Goal: Task Accomplishment & Management: Use online tool/utility

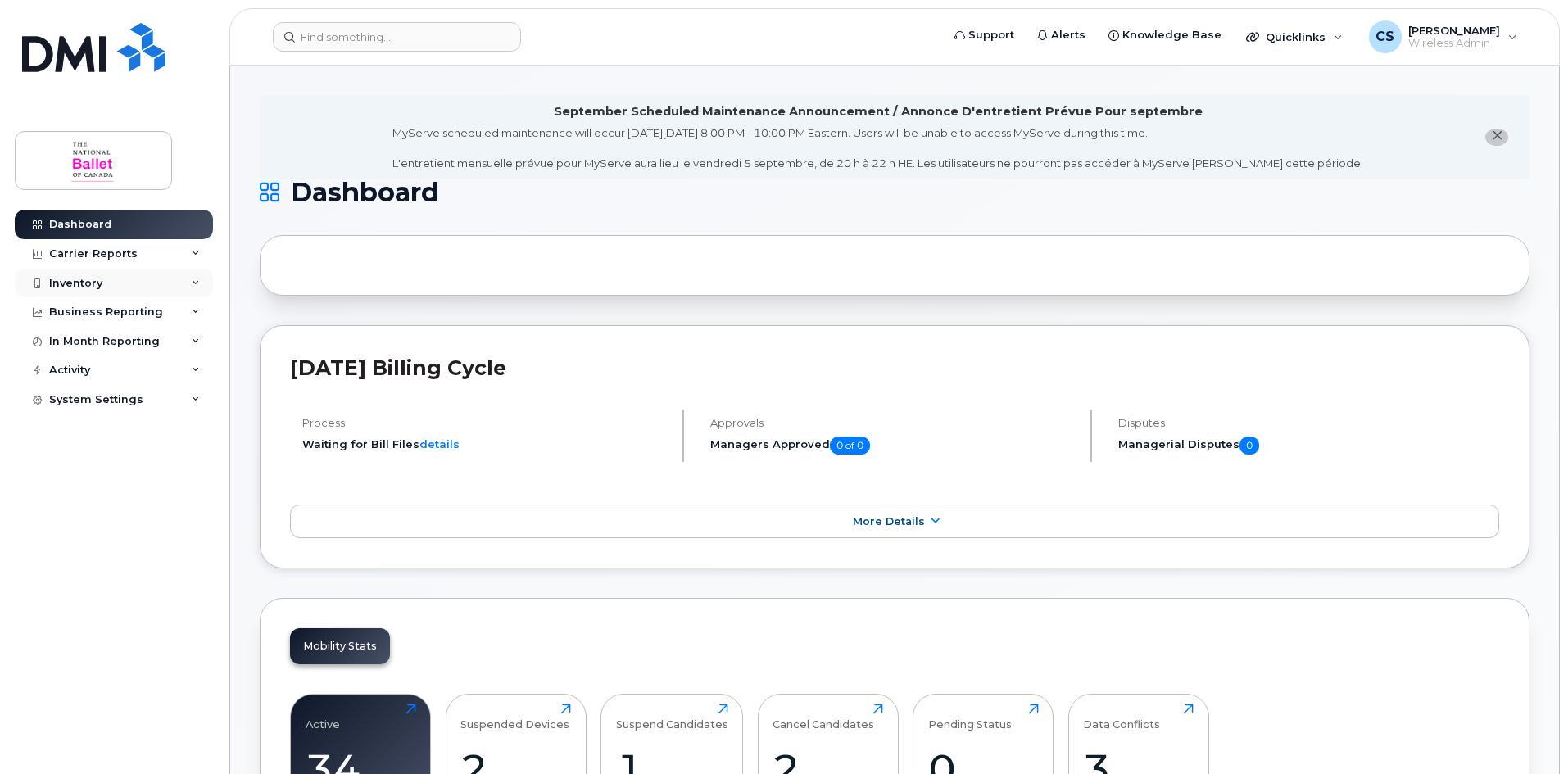
click at [85, 281] on div "Inventory" at bounding box center [75, 283] width 53 height 13
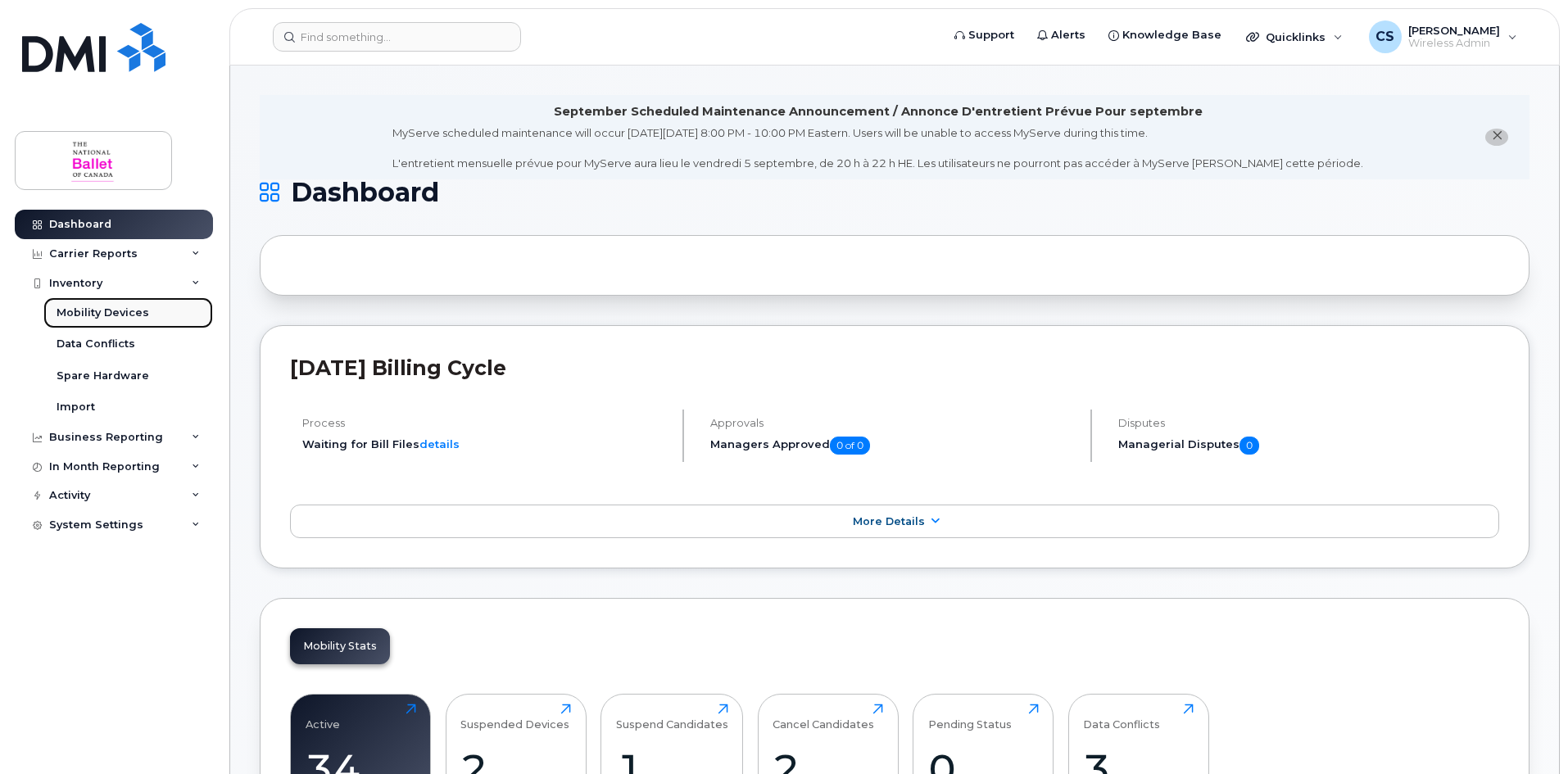
click at [104, 316] on div "Mobility Devices" at bounding box center [102, 313] width 92 height 15
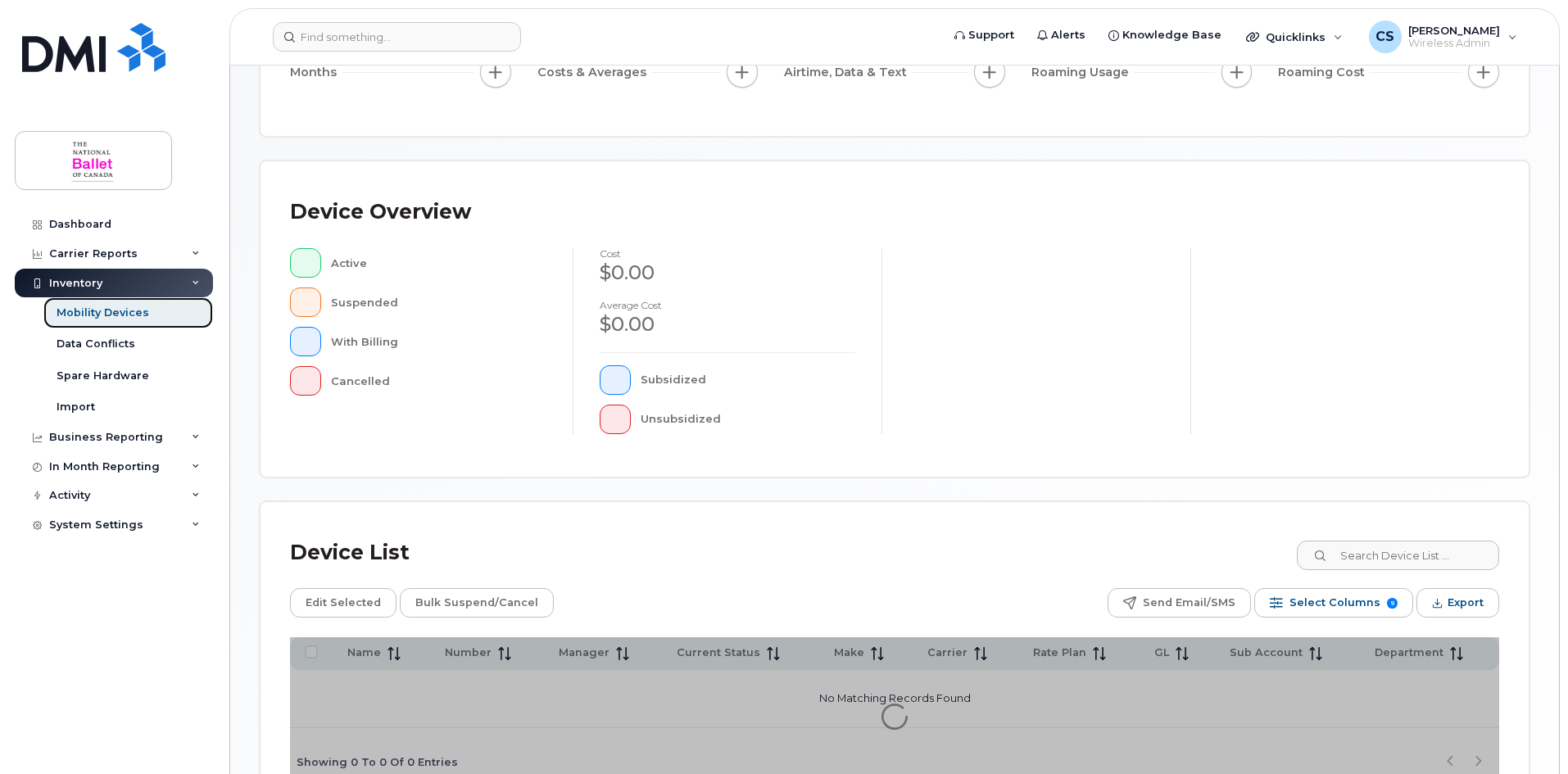
scroll to position [352, 0]
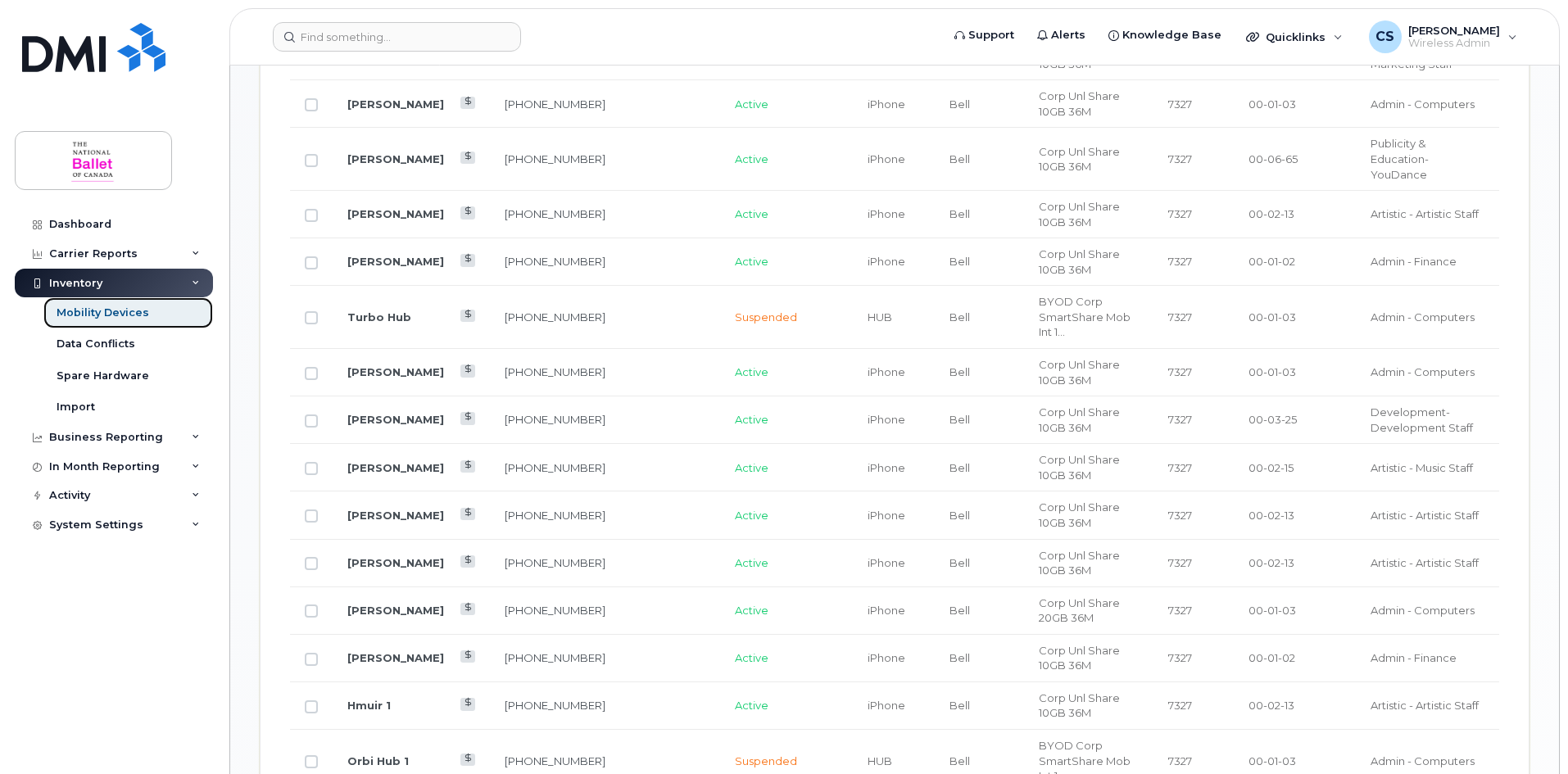
scroll to position [1007, 0]
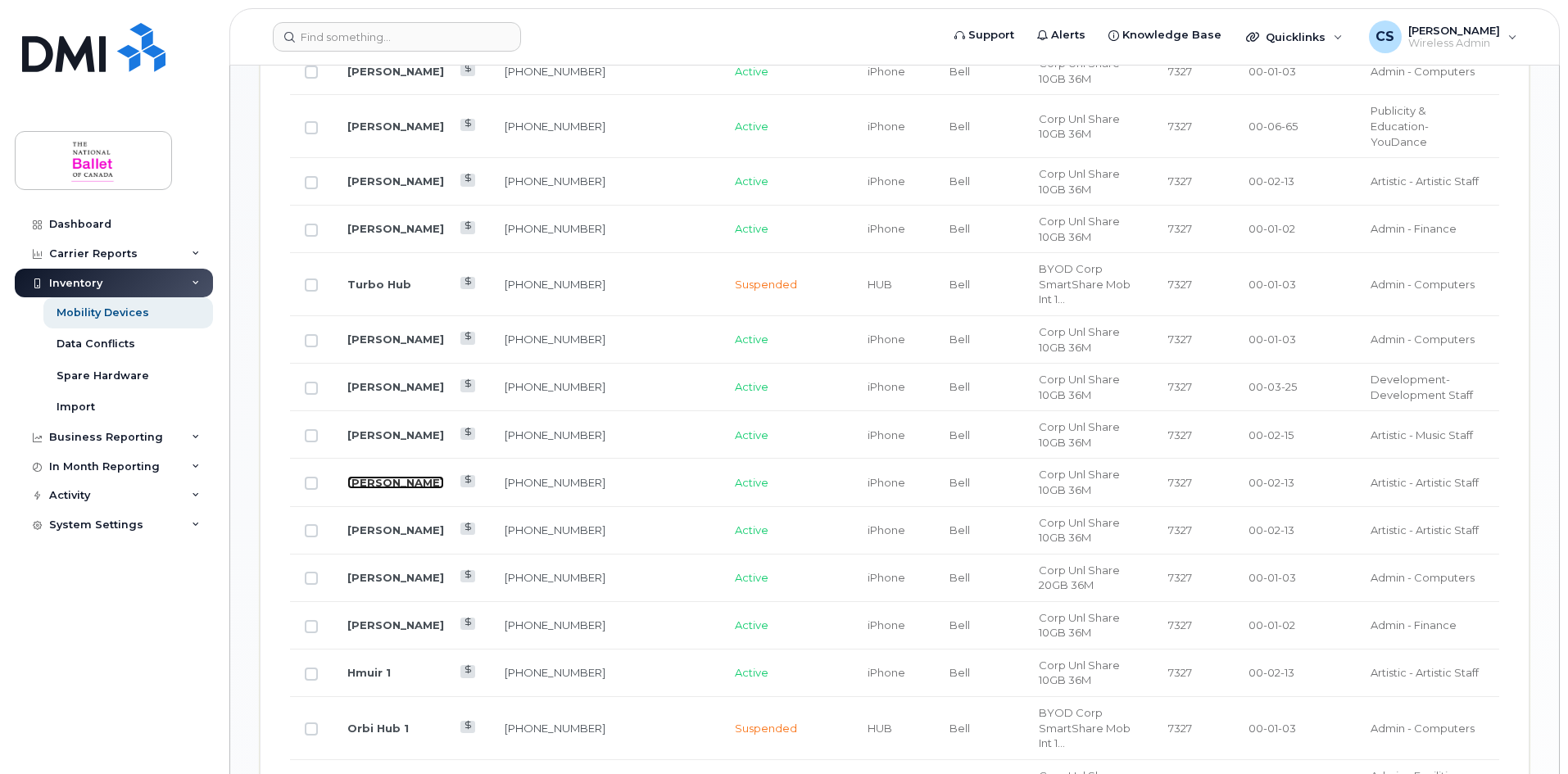
click at [400, 476] on link "[PERSON_NAME]" at bounding box center [396, 482] width 97 height 13
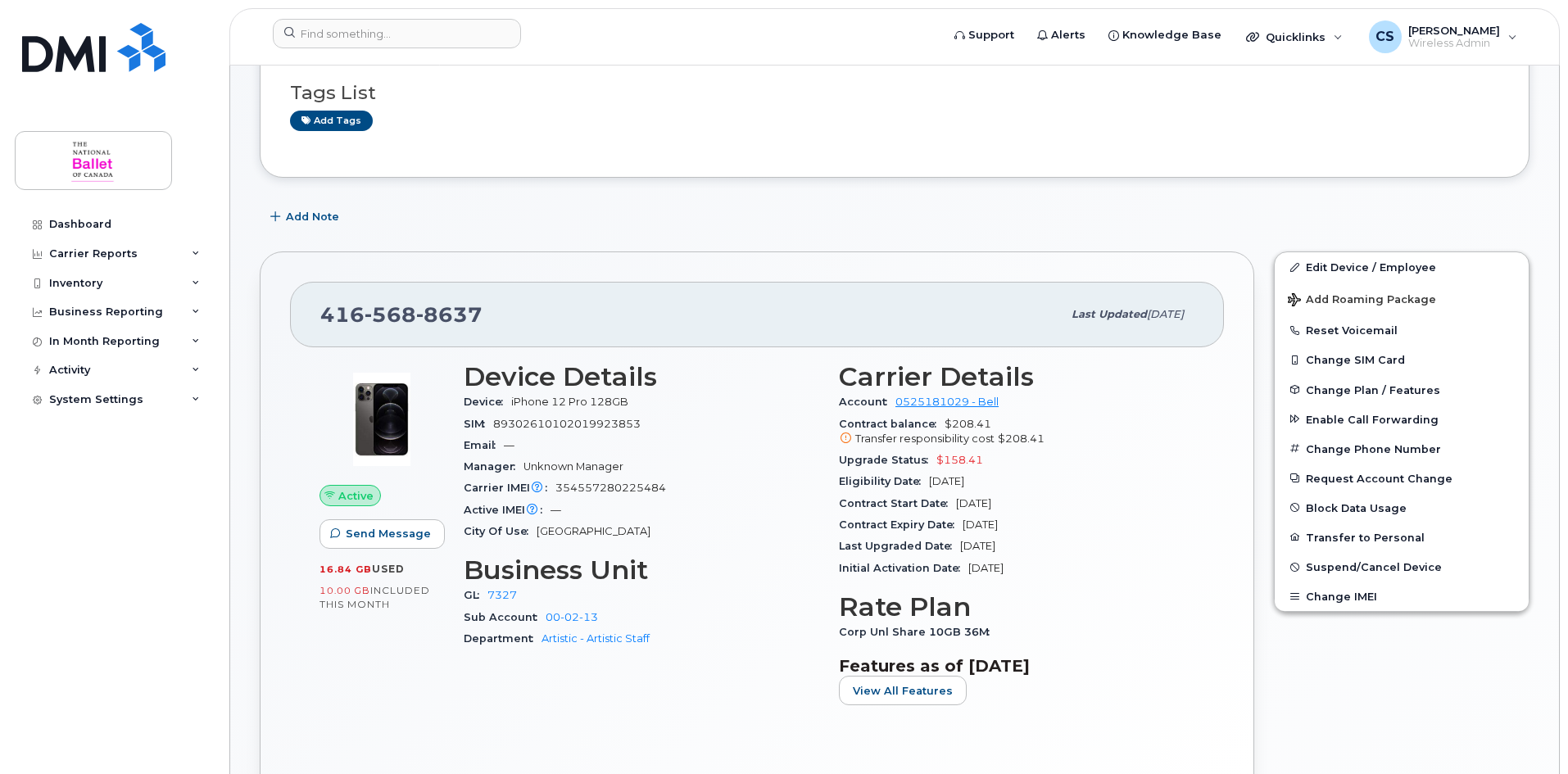
scroll to position [328, 0]
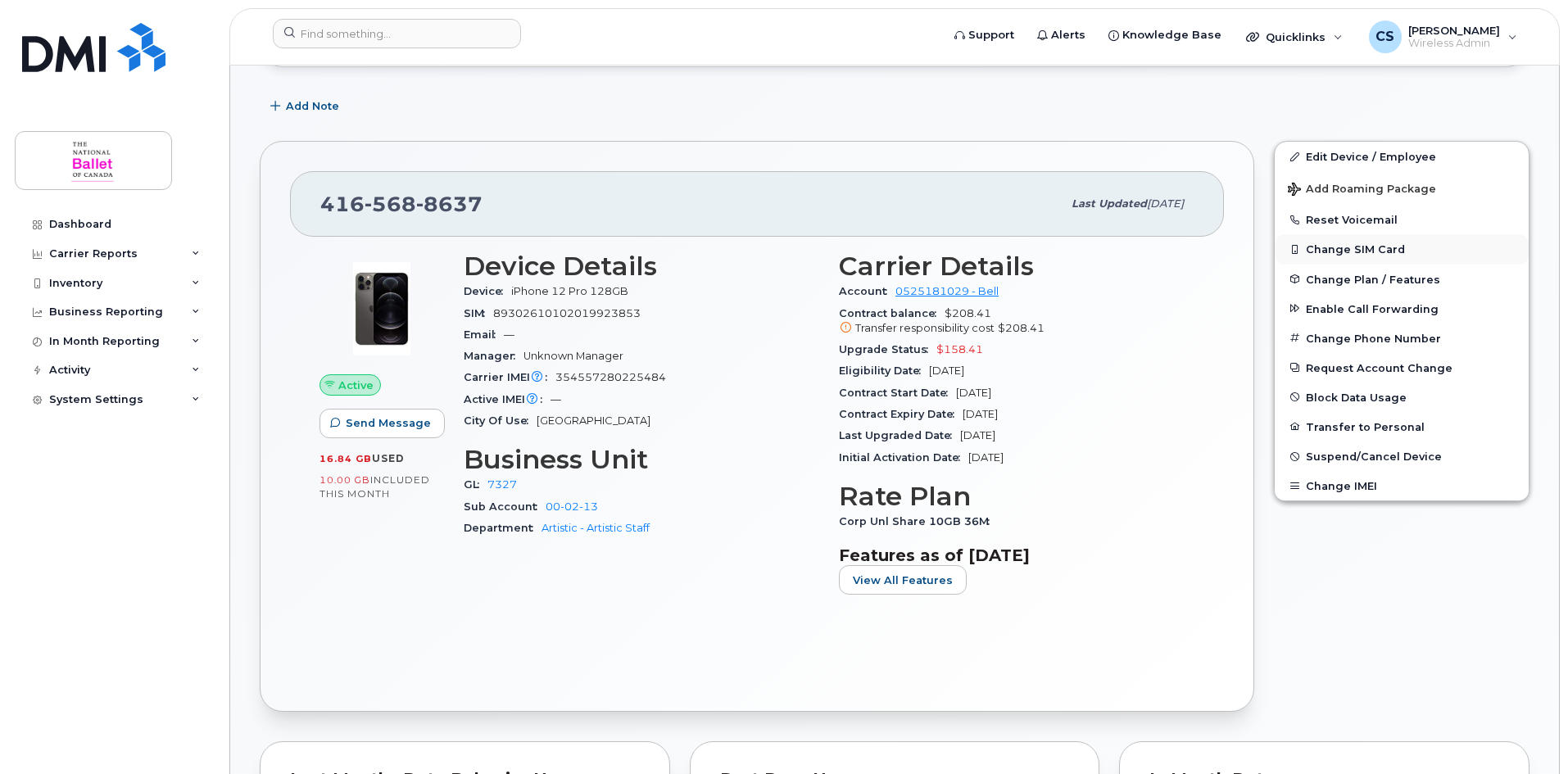
click at [1361, 247] on button "Change SIM Card" at bounding box center [1401, 249] width 254 height 30
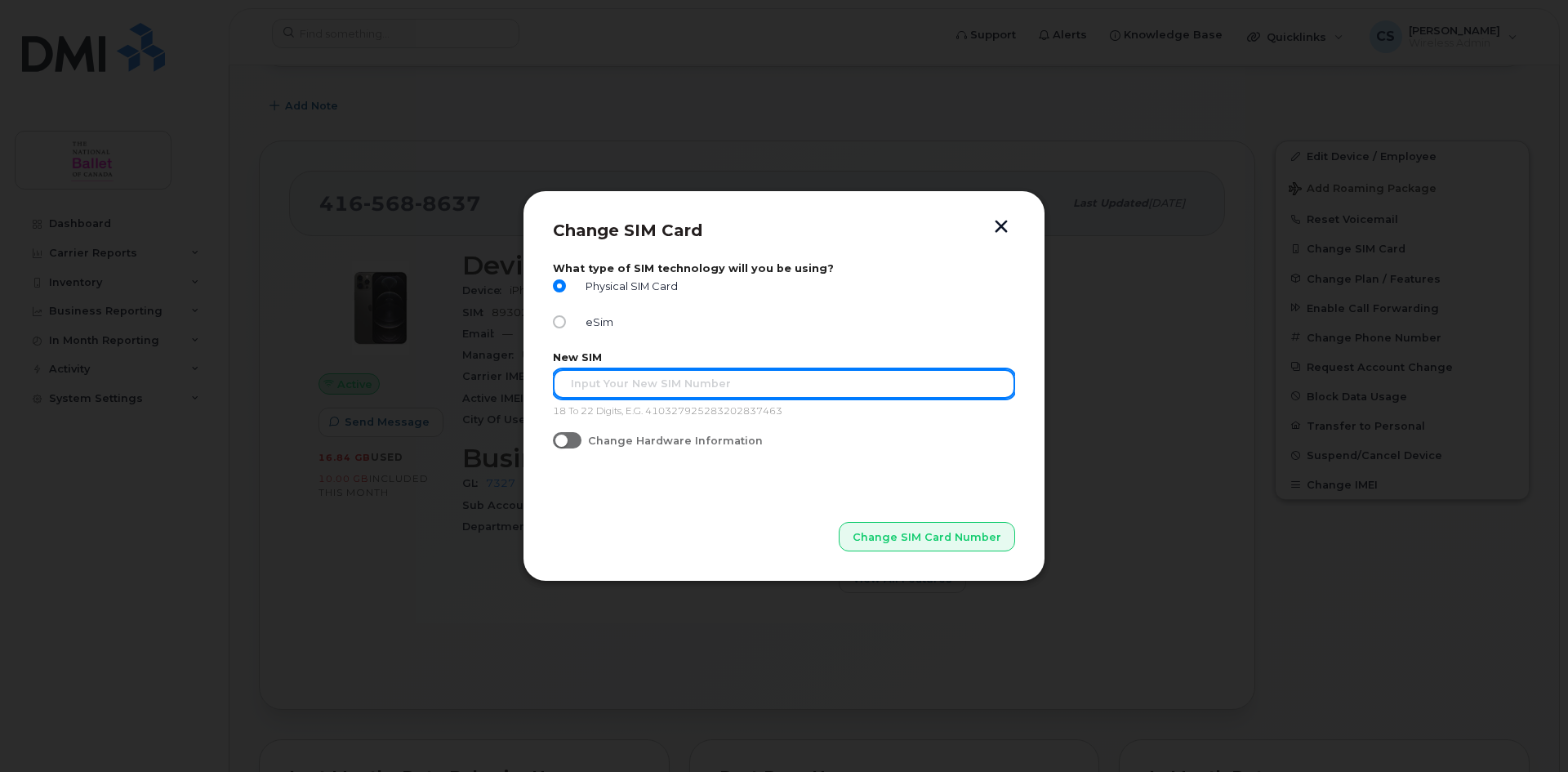
click at [646, 386] on input "text" at bounding box center [784, 384] width 463 height 30
type input "9"
type input "89302610207408694971"
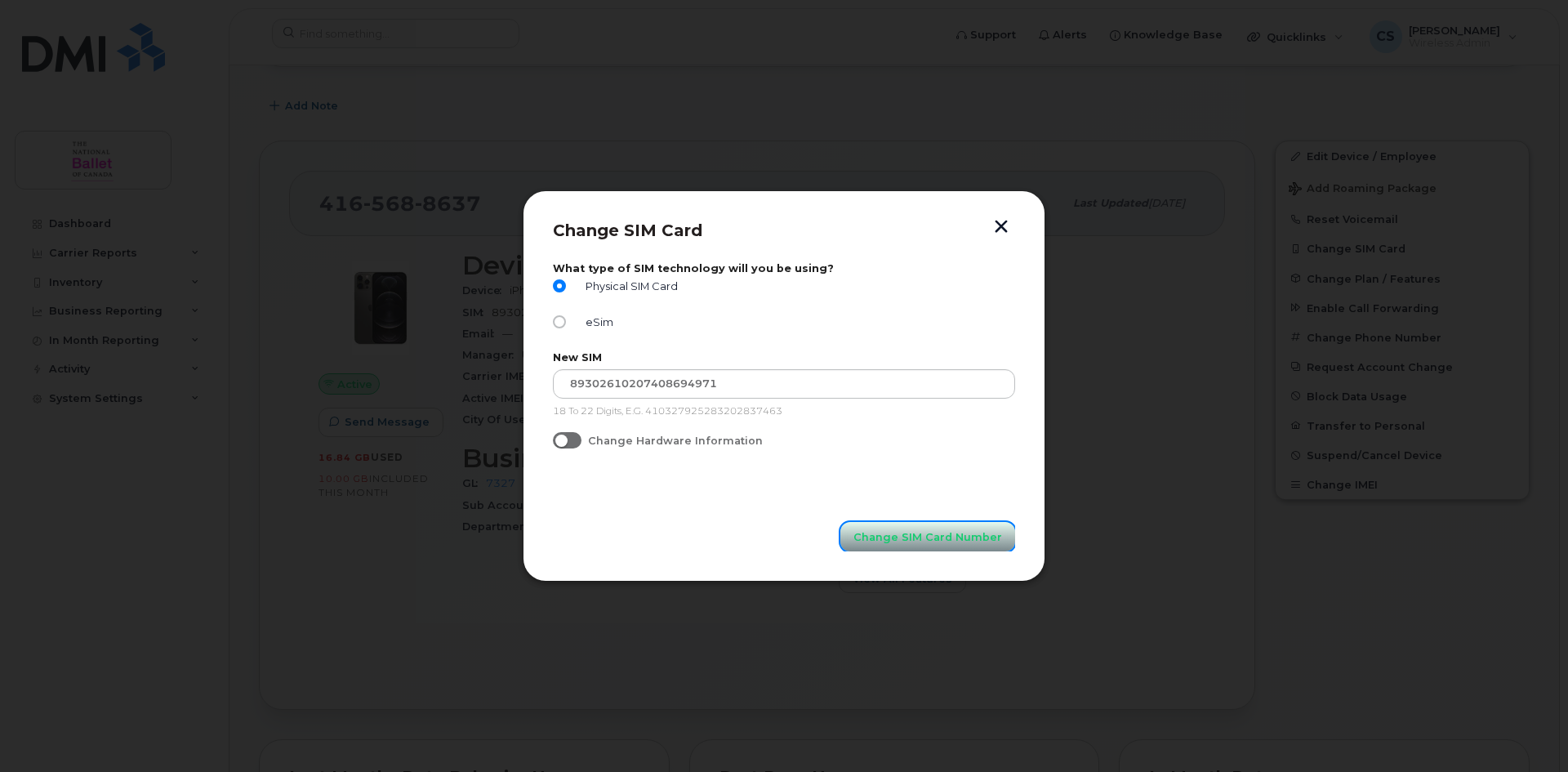
click at [923, 538] on span "Change SIM Card Number" at bounding box center [928, 537] width 149 height 16
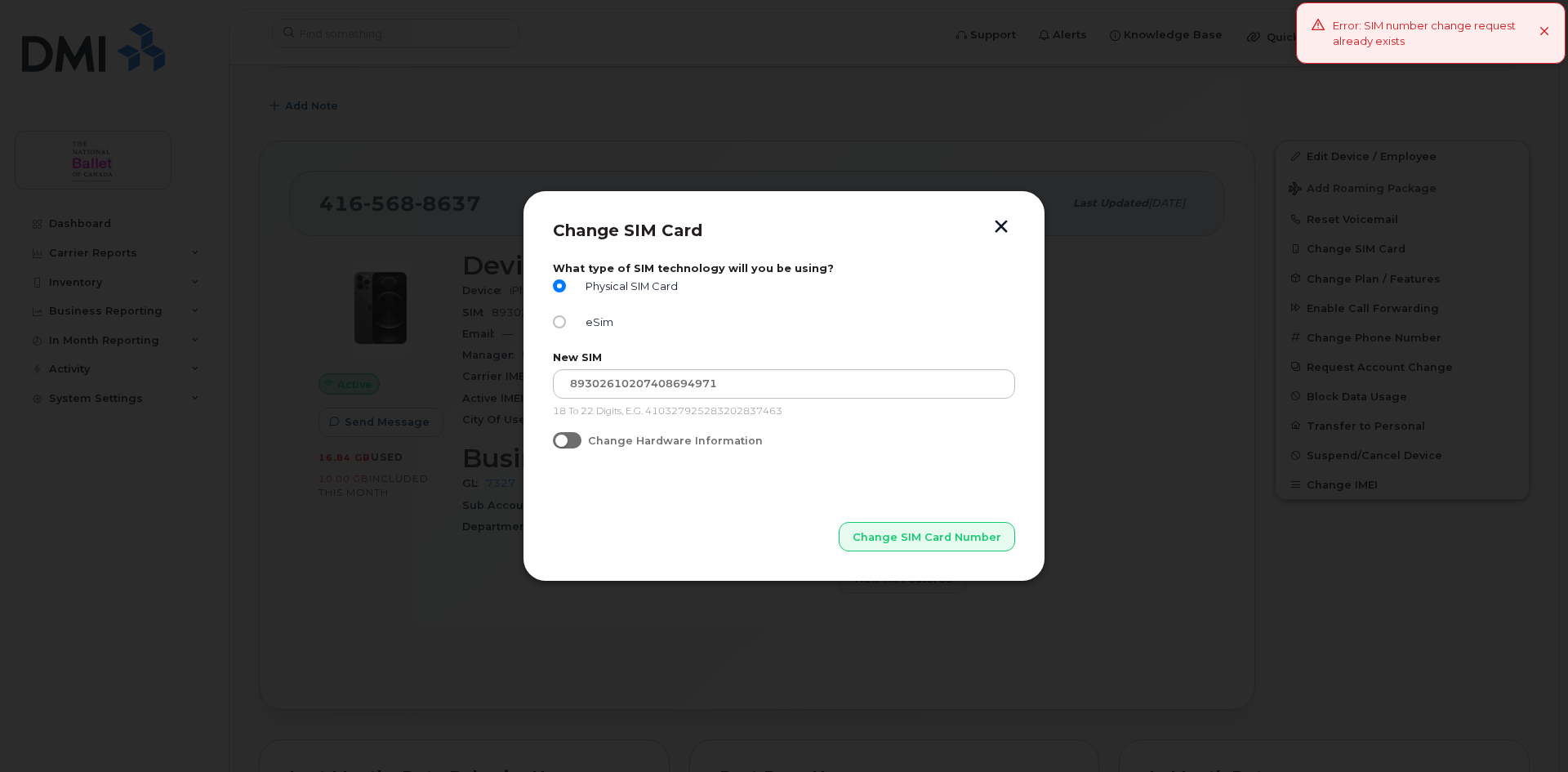
click at [1005, 229] on button "button" at bounding box center [1001, 229] width 24 height 17
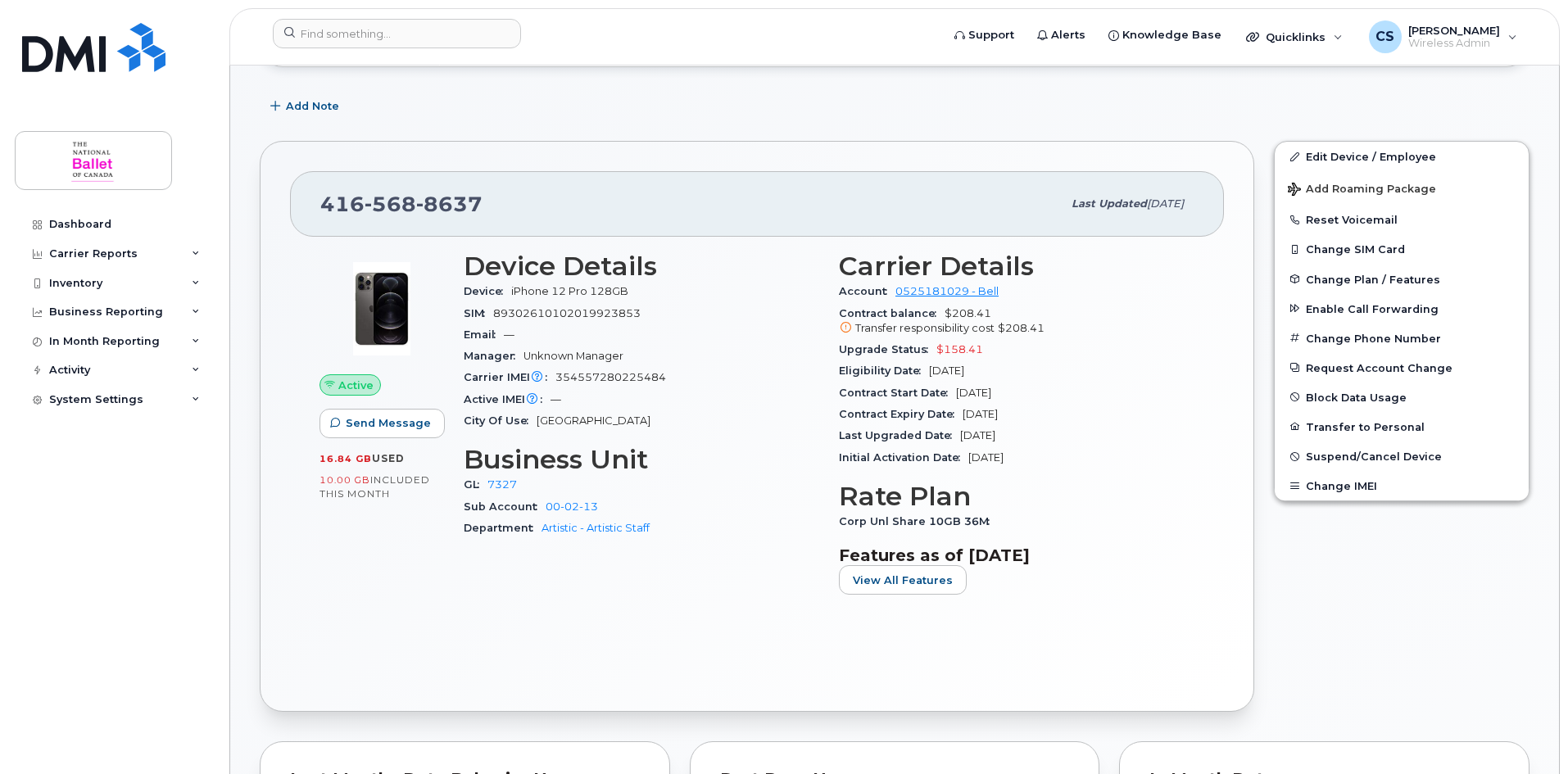
click at [674, 539] on div "Department Artistic - Artistic Staff" at bounding box center [642, 528] width 356 height 21
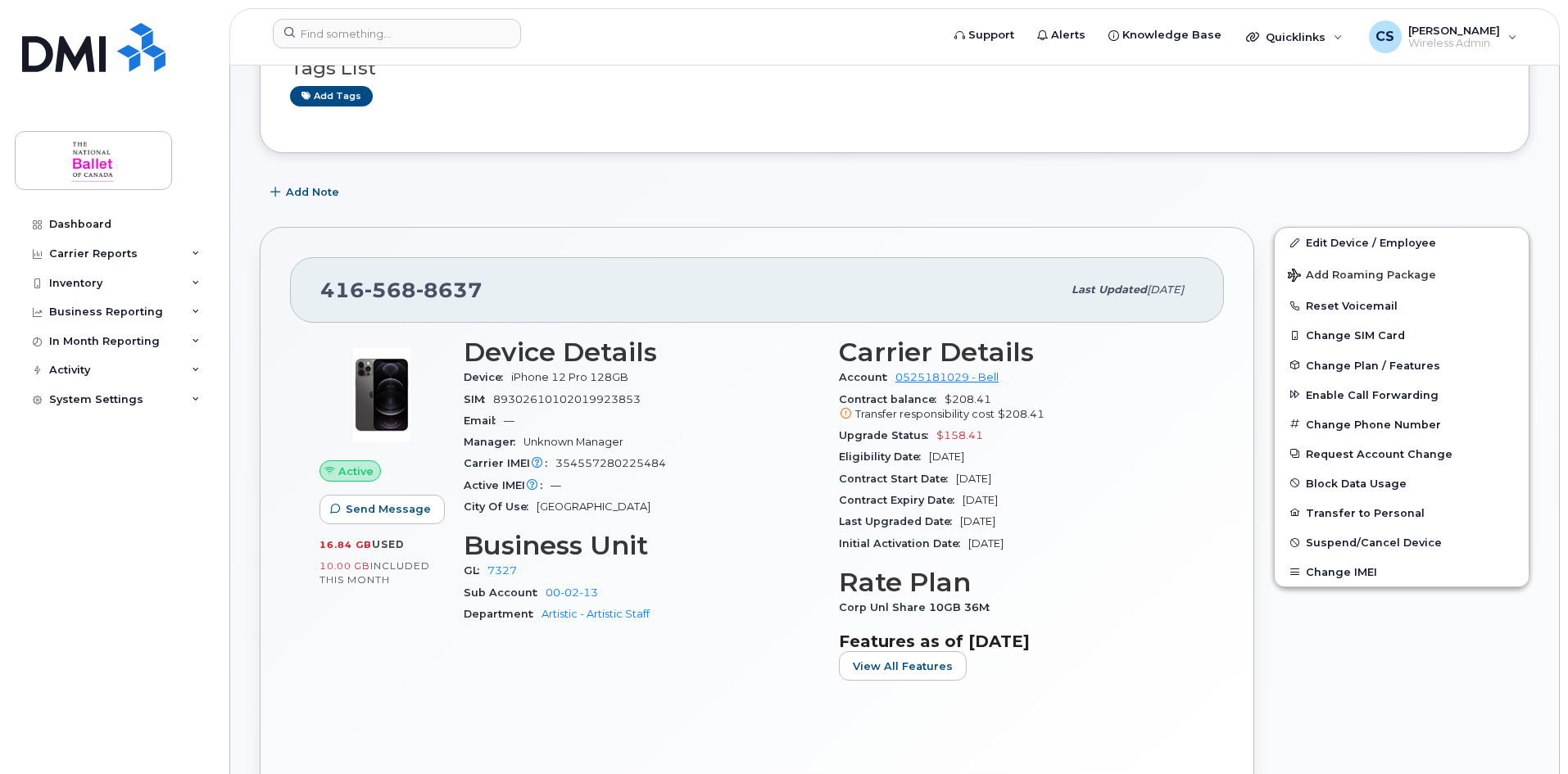
scroll to position [246, 0]
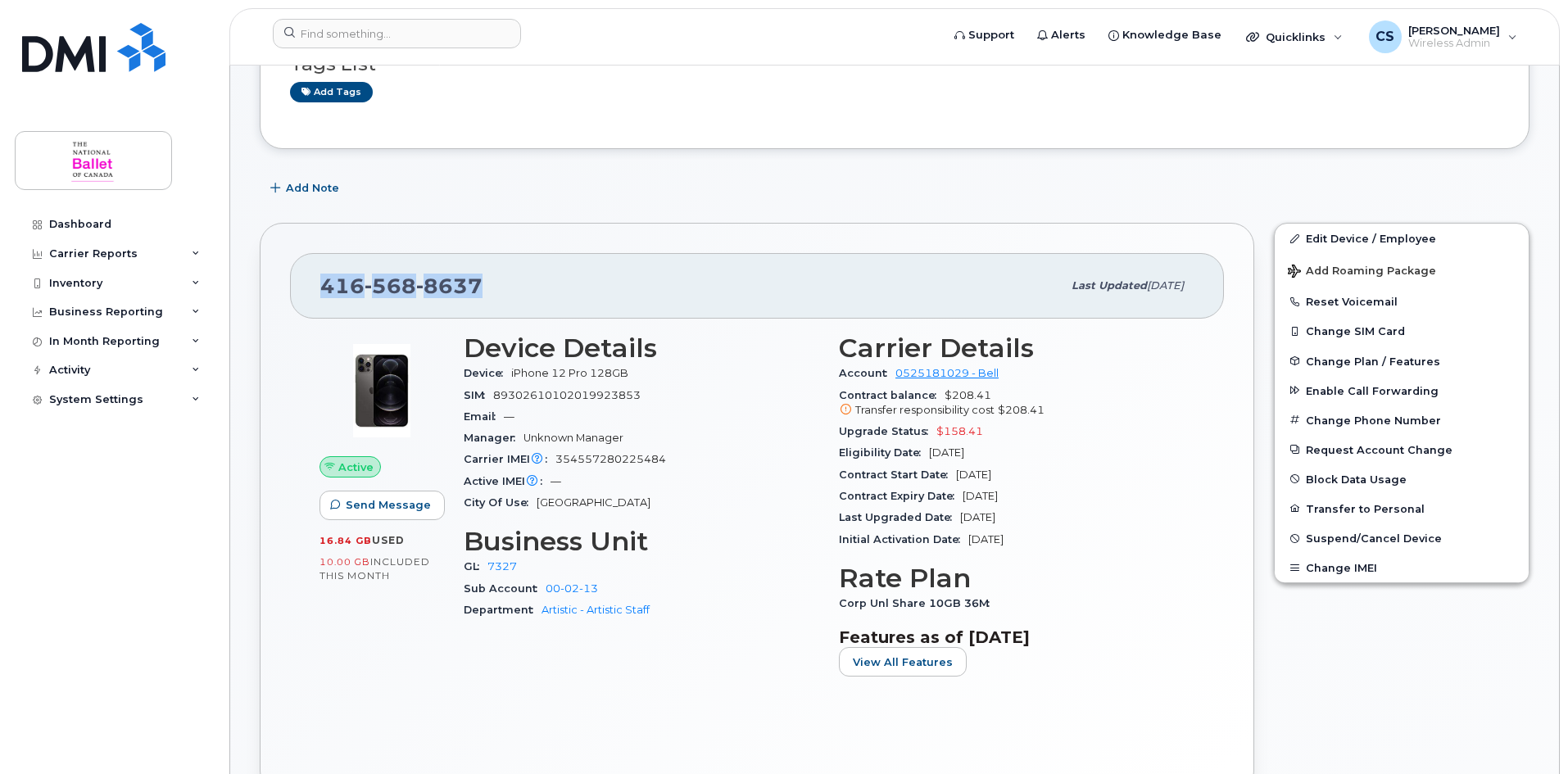
drag, startPoint x: 484, startPoint y: 283, endPoint x: 362, endPoint y: 335, distance: 132.6
click at [314, 281] on div "416 568 8637 Last updated Sep 05, 2025" at bounding box center [757, 286] width 934 height 65
copy span "416 568 8637"
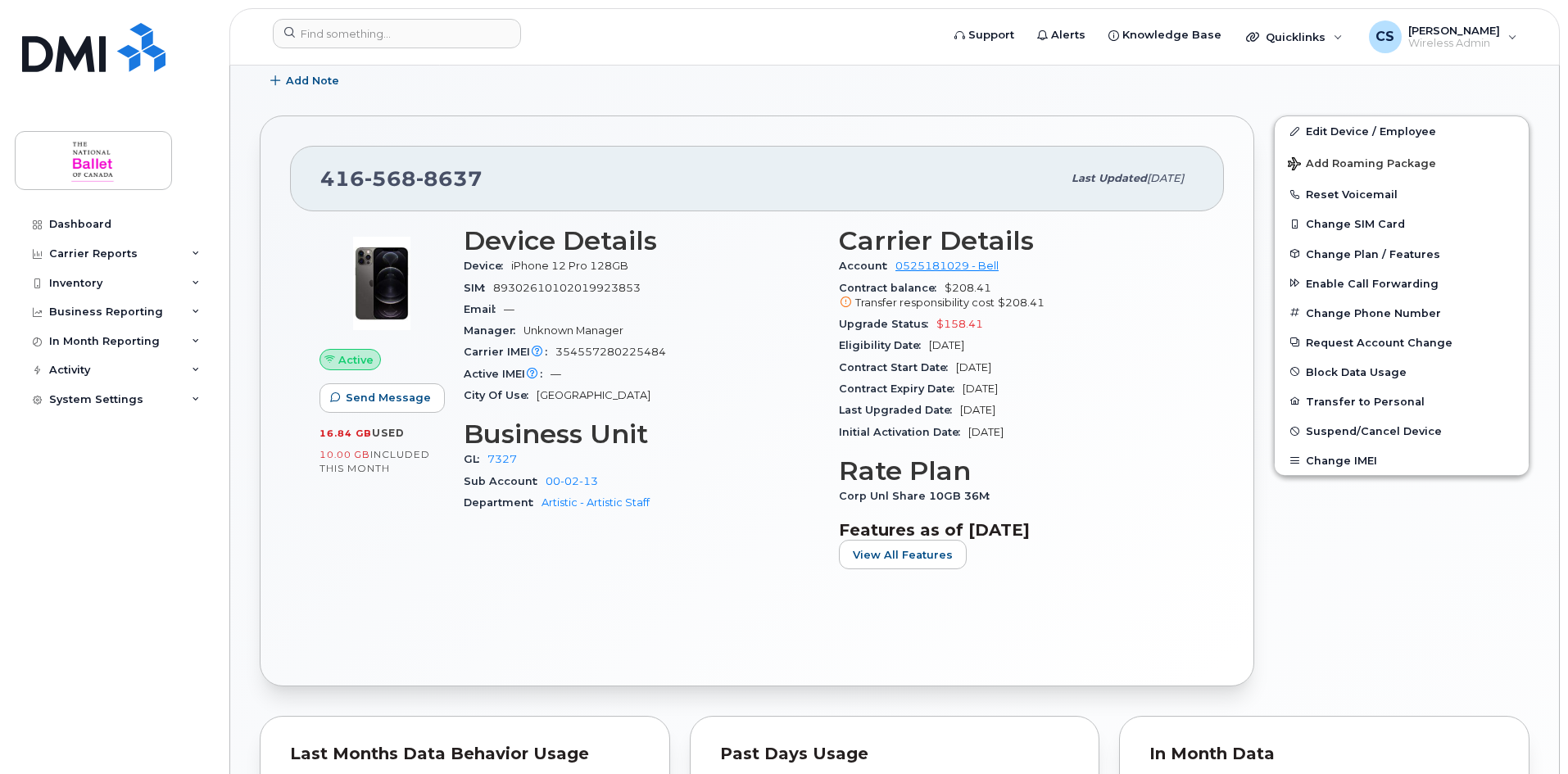
scroll to position [328, 0]
